Goal: Find specific page/section: Find specific page/section

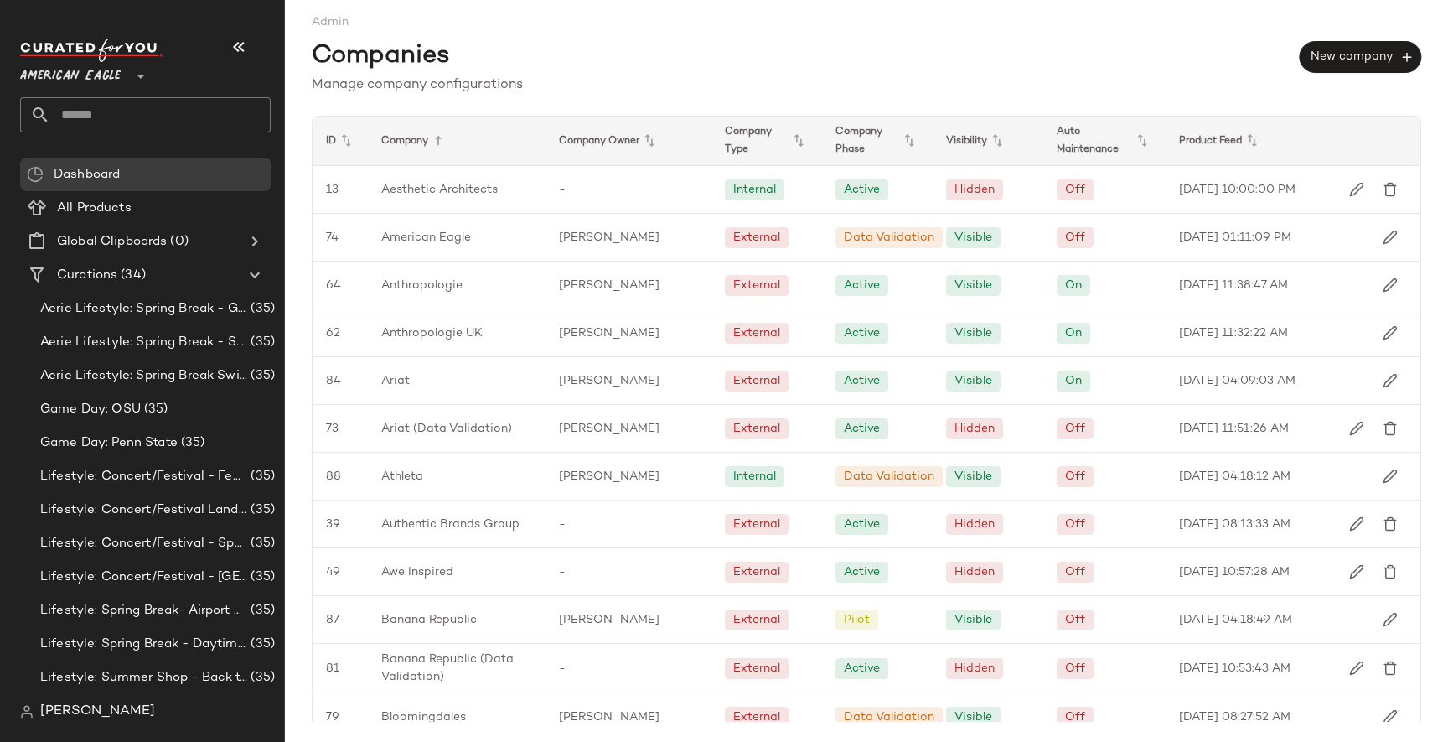
scroll to position [1805, 0]
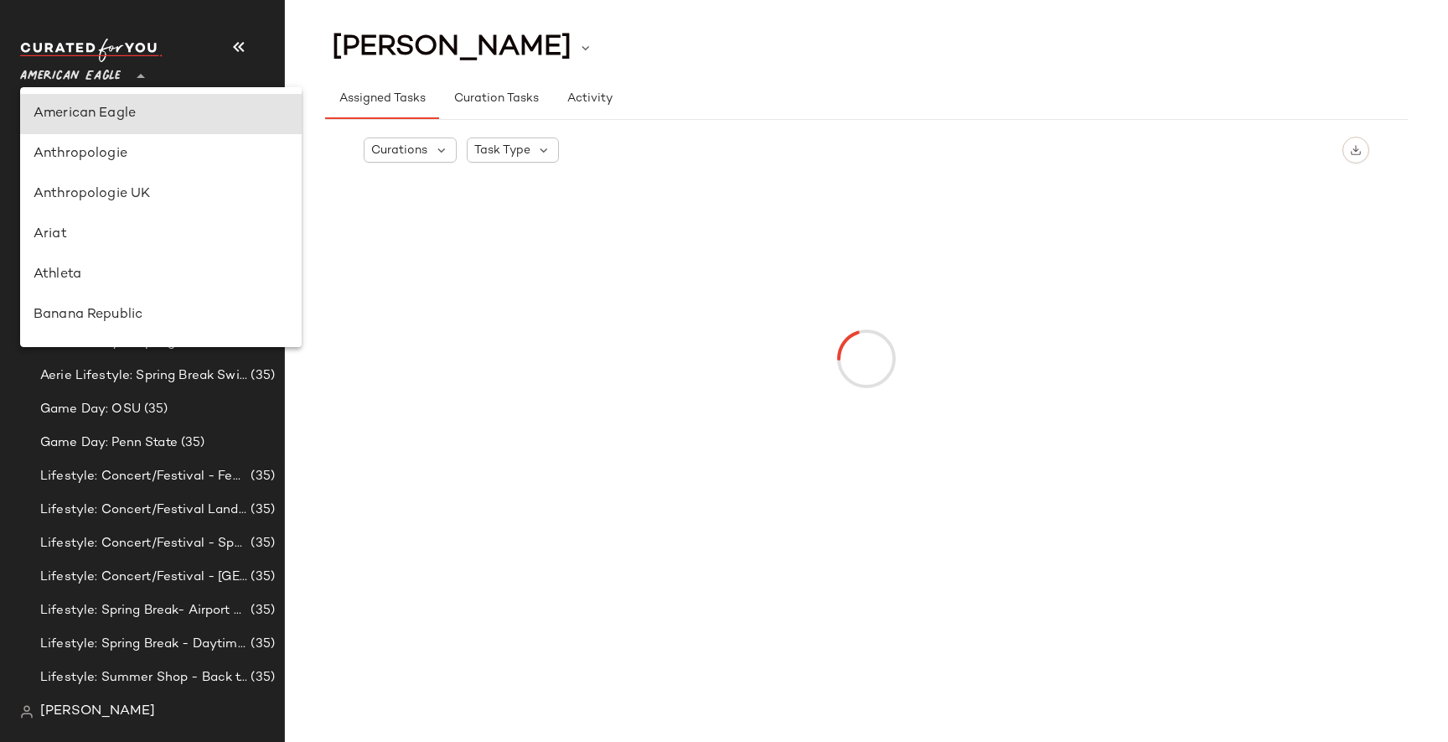
click at [91, 72] on span "American Eagle" at bounding box center [70, 72] width 101 height 30
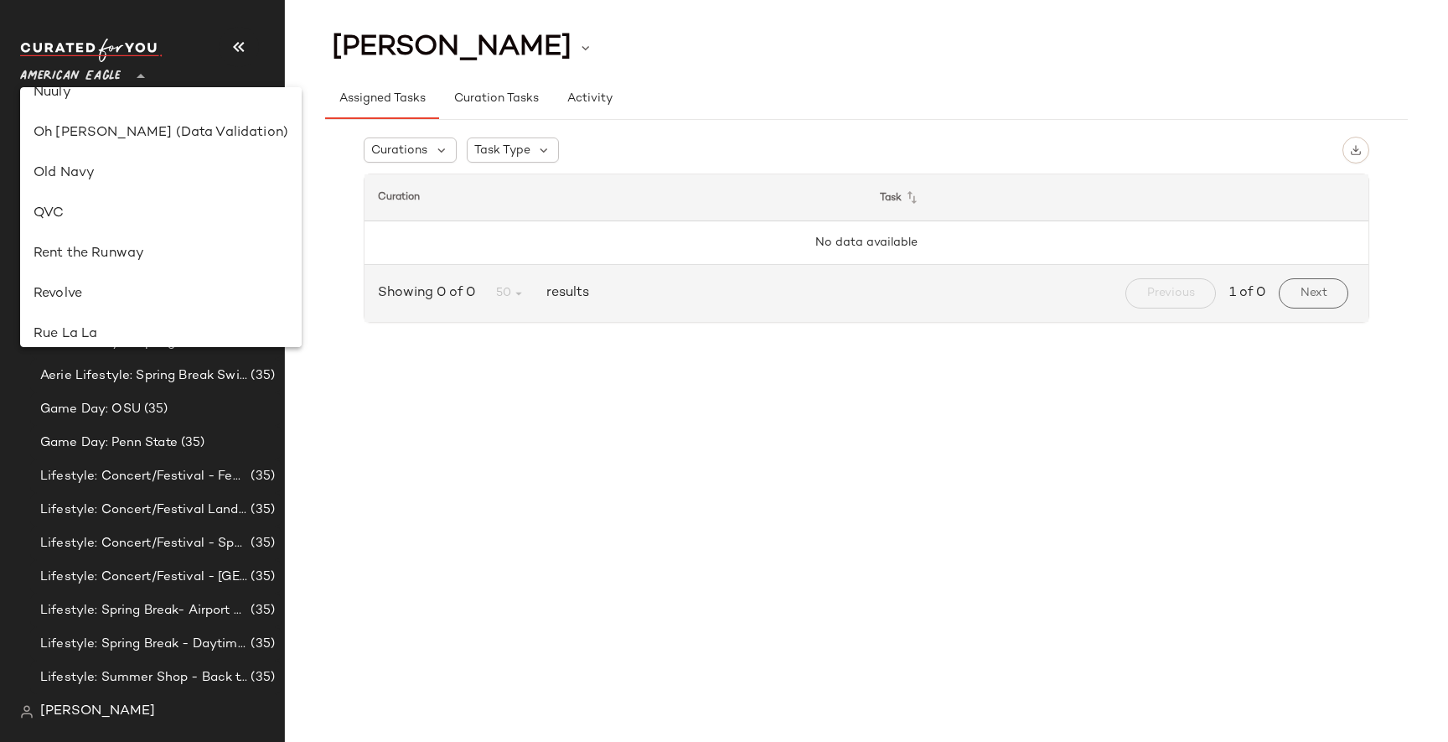
scroll to position [660, 0]
click at [113, 137] on div "Oh [PERSON_NAME] (Data Validation)" at bounding box center [161, 137] width 255 height 20
type input "**"
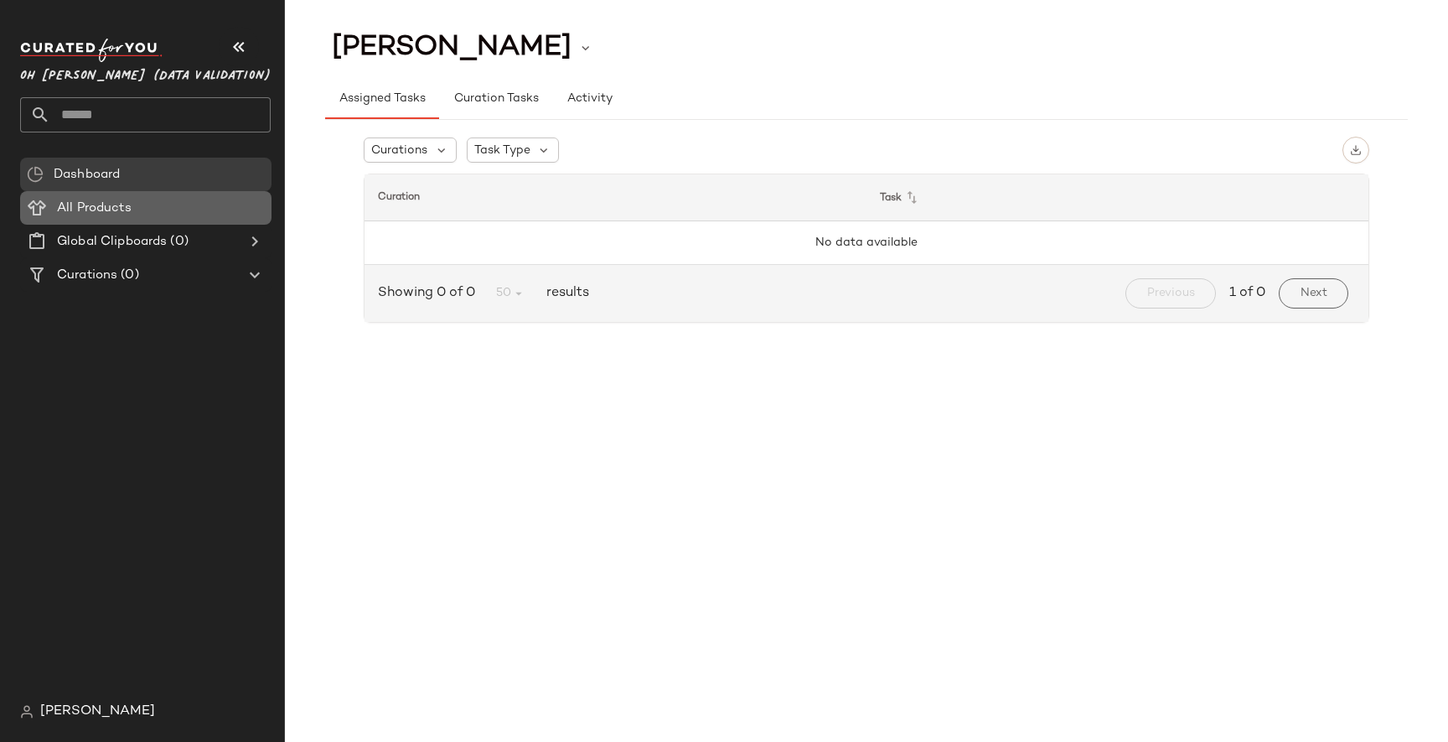
click at [126, 204] on span "All Products" at bounding box center [94, 208] width 75 height 19
